Goal: Task Accomplishment & Management: Complete application form

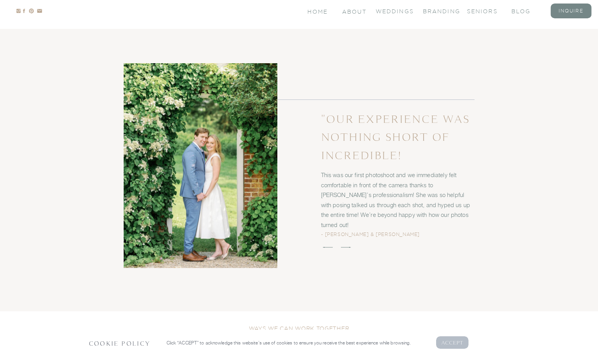
scroll to position [1266, 0]
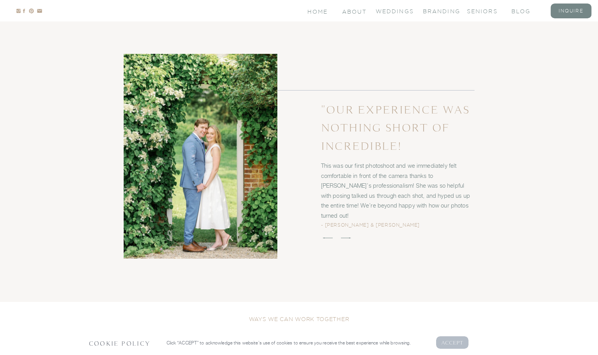
click at [455, 346] on p "AcCEPT" at bounding box center [452, 342] width 23 height 7
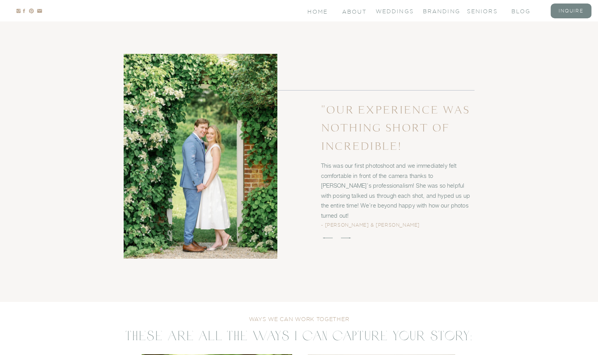
click at [350, 237] on icon at bounding box center [345, 237] width 13 height 13
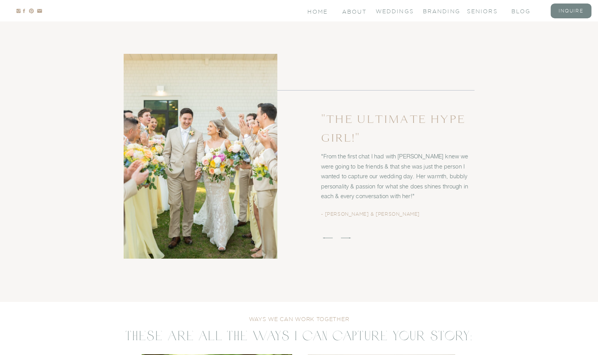
click at [350, 237] on icon at bounding box center [345, 237] width 13 height 13
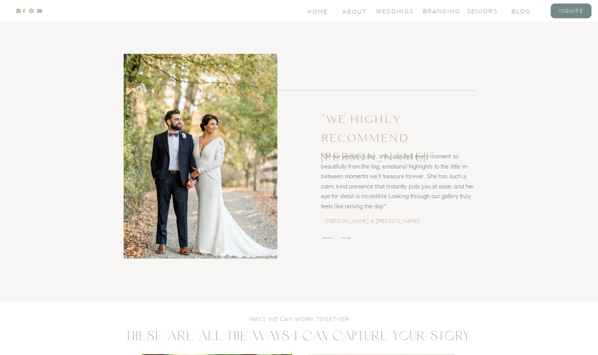
click at [350, 237] on icon at bounding box center [345, 237] width 13 height 13
click at [347, 236] on icon at bounding box center [345, 237] width 13 height 13
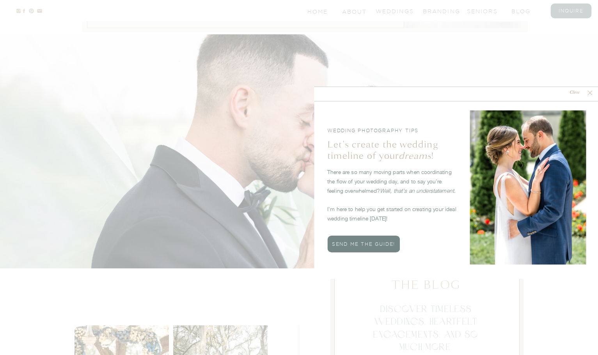
scroll to position [2370, 0]
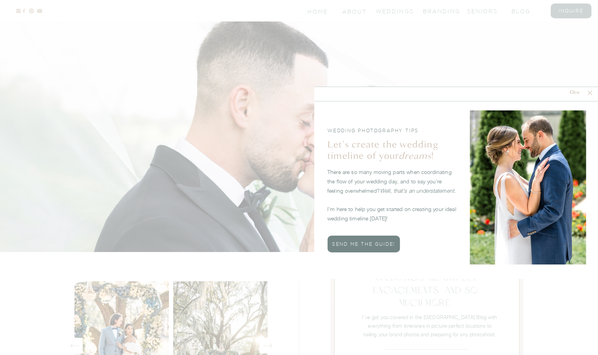
click at [578, 94] on nav "Close" at bounding box center [574, 92] width 23 height 7
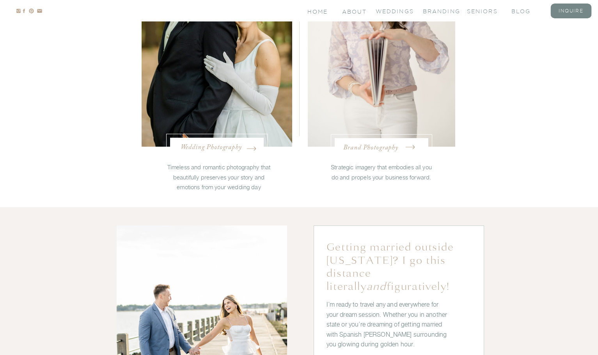
scroll to position [1692, 0]
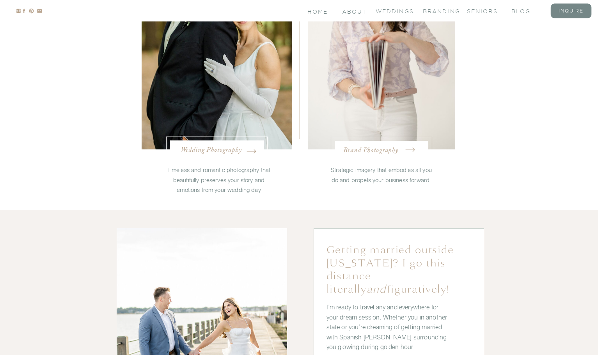
click at [225, 150] on nav "Wedding Photography" at bounding box center [217, 150] width 73 height 8
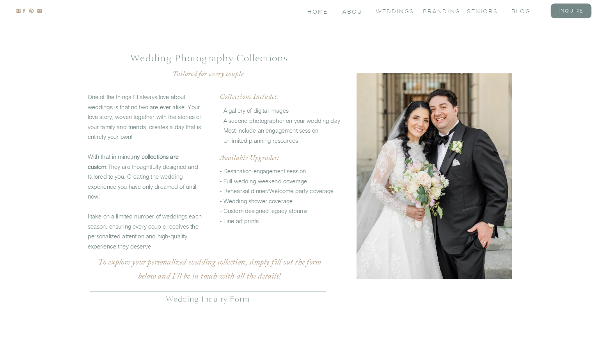
scroll to position [1934, 0]
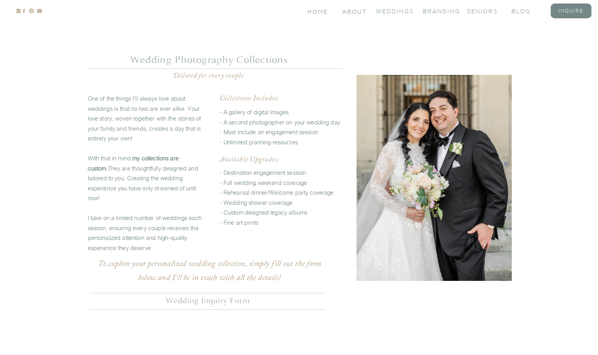
click at [224, 301] on nav "Wedding Inquiry form" at bounding box center [207, 300] width 233 height 8
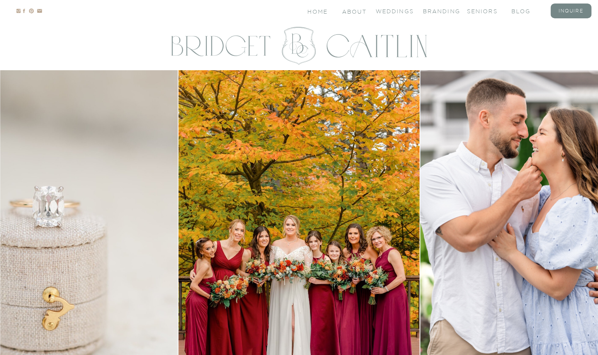
scroll to position [0, 0]
click at [578, 8] on nav "inquire" at bounding box center [571, 10] width 31 height 7
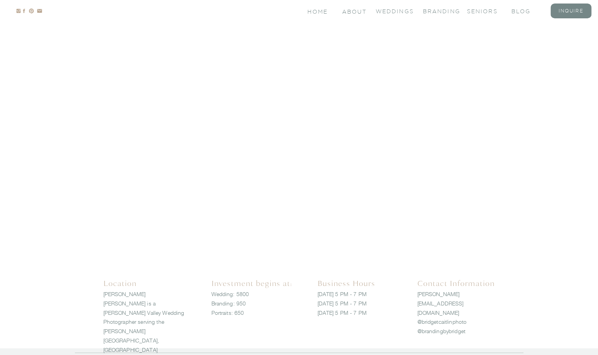
scroll to position [675, 0]
